Goal: Information Seeking & Learning: Find specific fact

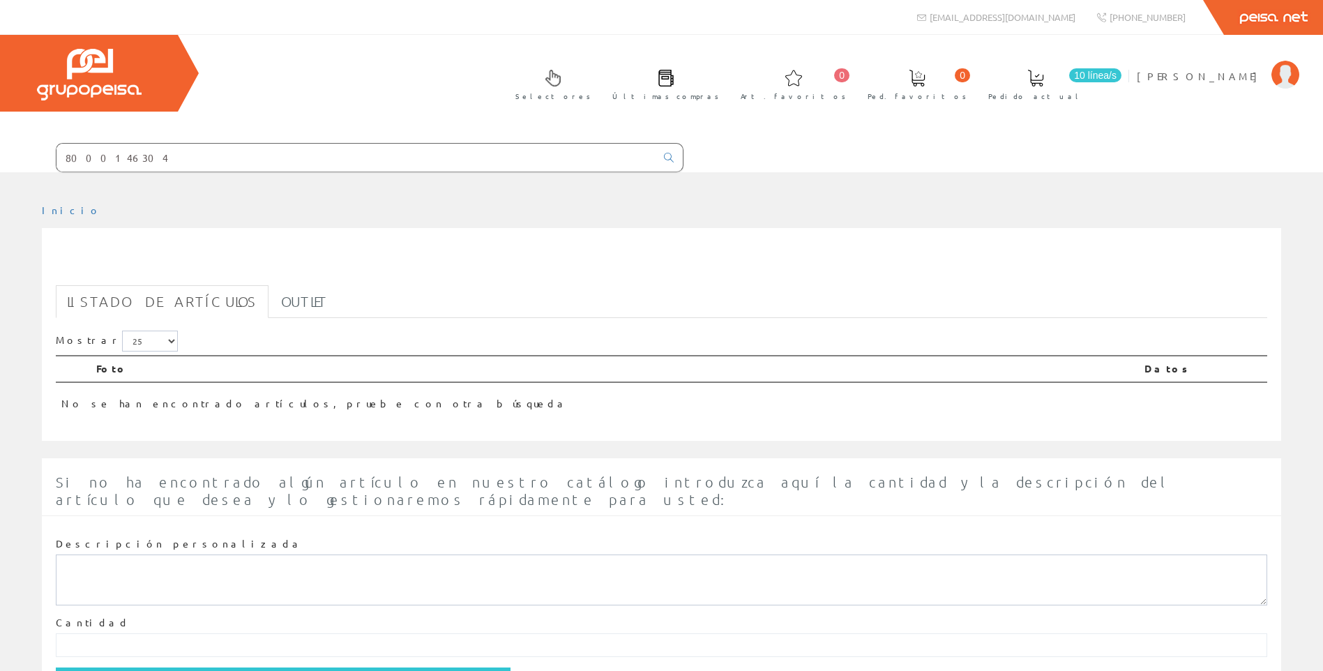
click at [423, 153] on input "8000146304" at bounding box center [355, 158] width 599 height 28
drag, startPoint x: 133, startPoint y: 155, endPoint x: 47, endPoint y: 174, distance: 88.6
click at [47, 174] on div "8000146304 Peisa Net" at bounding box center [661, 378] width 1323 height 756
paste input "06122610R0"
type input "06122610R0"
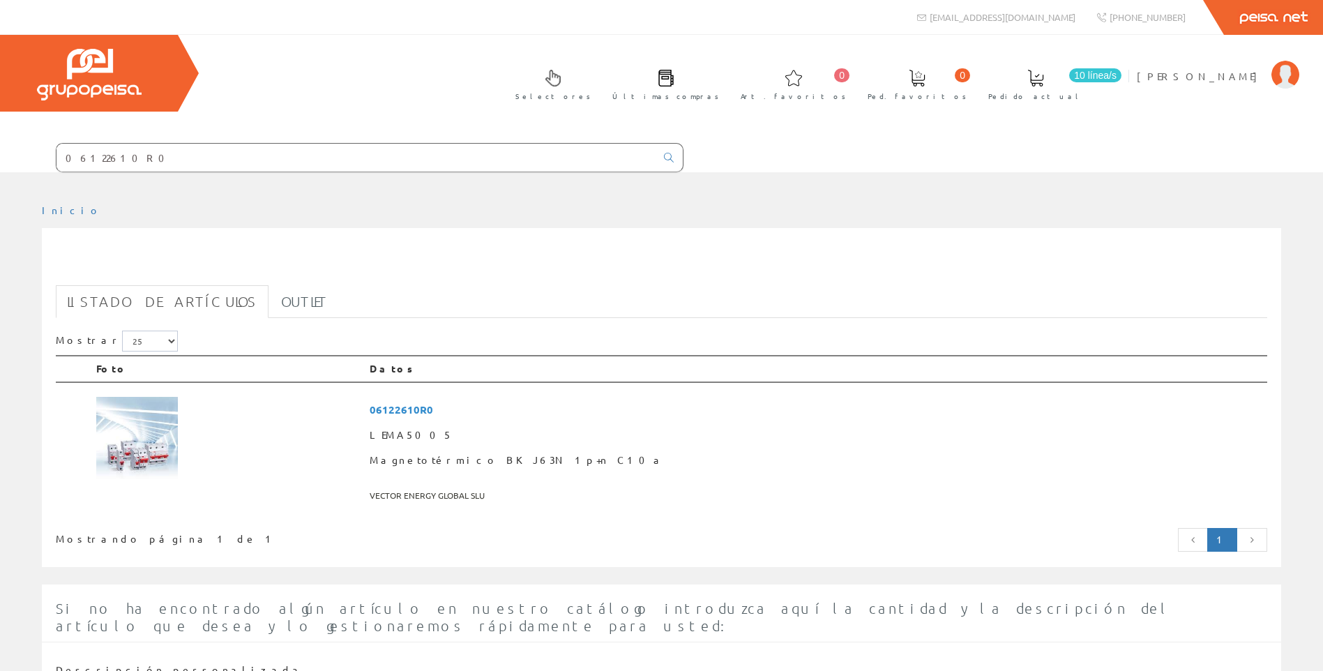
click at [471, 152] on input "06122610R0" at bounding box center [355, 158] width 599 height 28
click at [503, 427] on td "06122610R0 LEMA5005 Magnetotérmico BKJ63N 1p+n C10a VECTOR ENERGY GLOBAL SLU" at bounding box center [815, 447] width 903 height 131
